Goal: Task Accomplishment & Management: Manage account settings

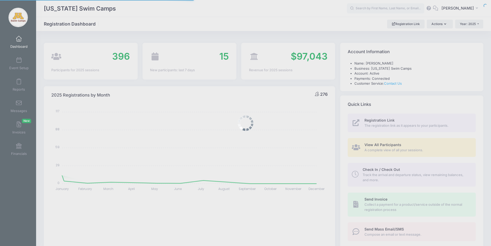
select select
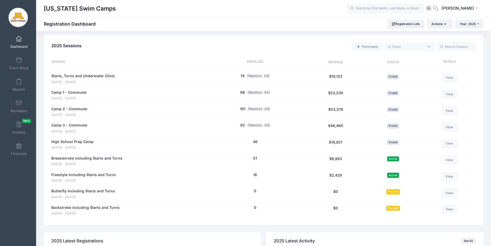
scroll to position [228, 0]
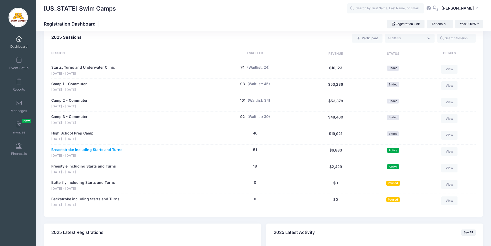
click at [109, 150] on link "Breaststroke including Starts and Turns" at bounding box center [86, 149] width 71 height 5
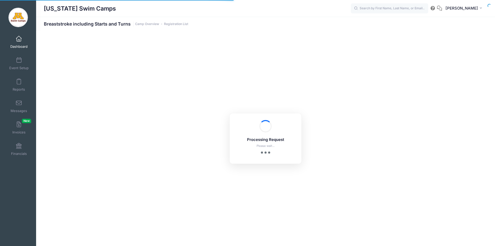
select select "10"
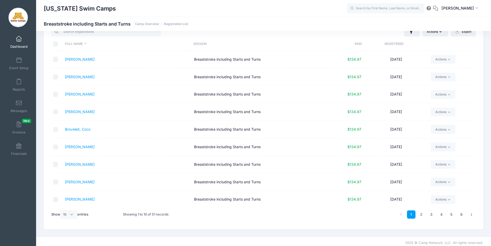
scroll to position [22, 0]
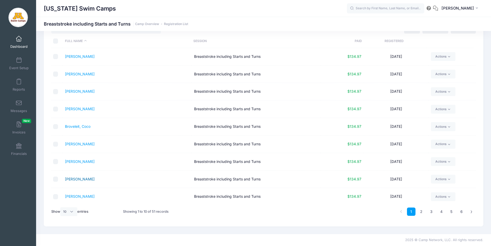
click at [76, 178] on link "[PERSON_NAME]" at bounding box center [80, 179] width 30 height 4
click at [76, 109] on link "[PERSON_NAME]" at bounding box center [80, 108] width 30 height 4
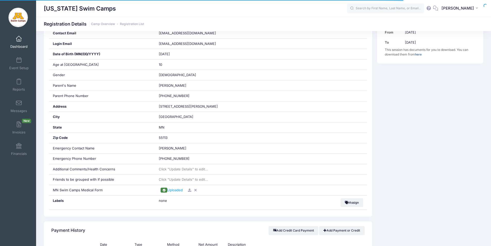
scroll to position [128, 0]
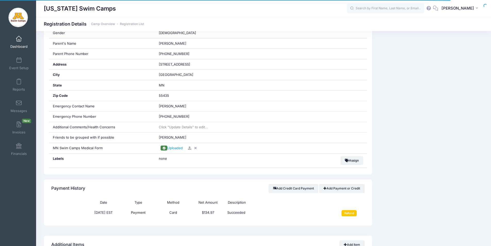
scroll to position [197, 0]
